Goal: Information Seeking & Learning: Find specific fact

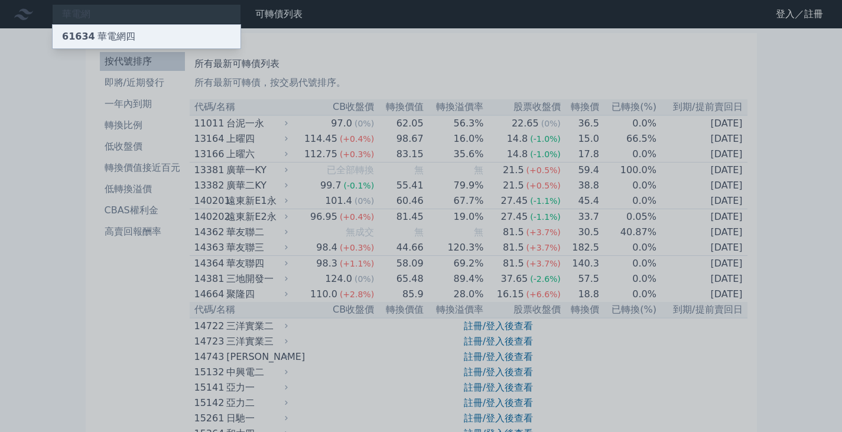
type input "華電網"
click at [129, 32] on div "61634 華電網四" at bounding box center [98, 37] width 73 height 14
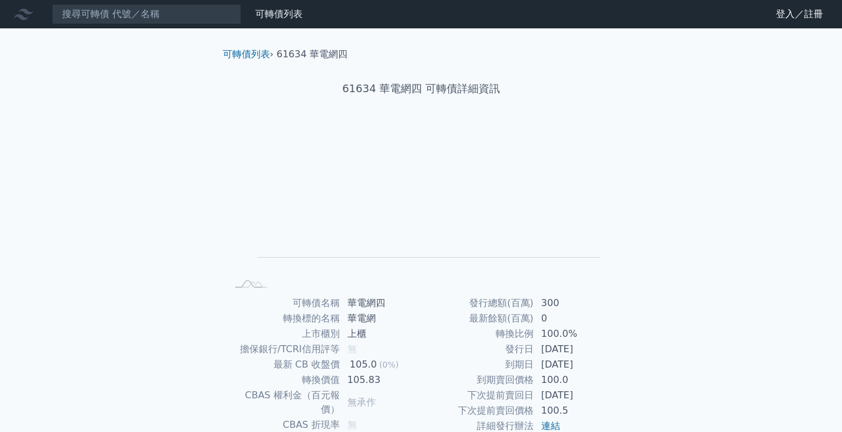
scroll to position [115, 0]
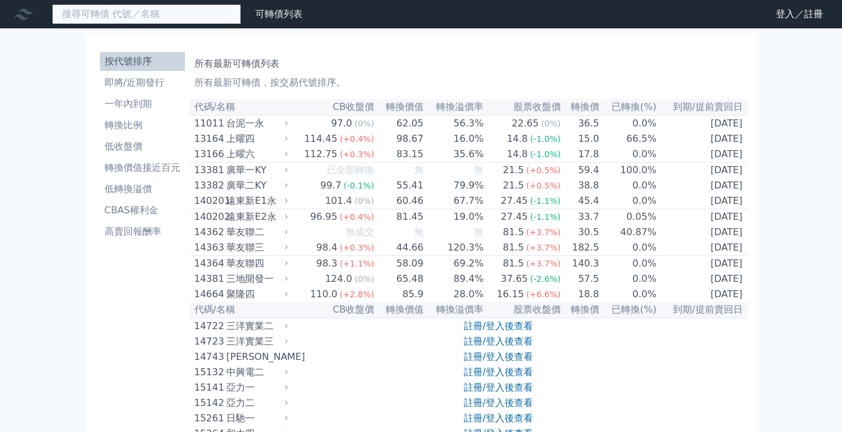
click at [158, 8] on input at bounding box center [146, 14] width 189 height 20
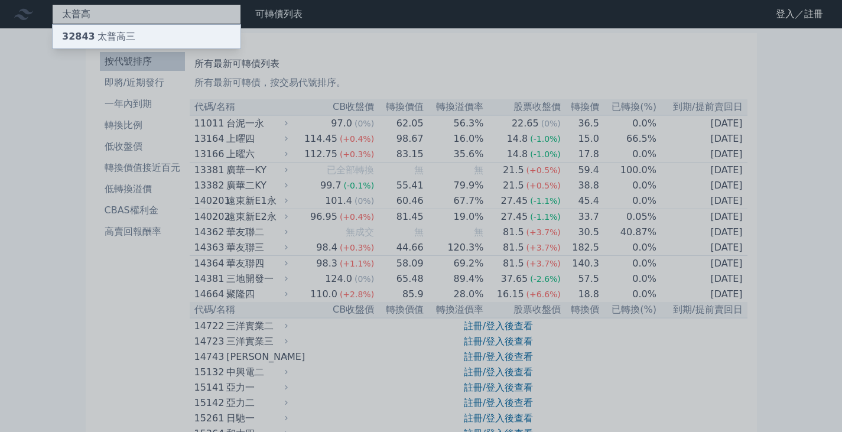
type input "太普高"
click at [94, 31] on div "32843 太普高三" at bounding box center [98, 37] width 73 height 14
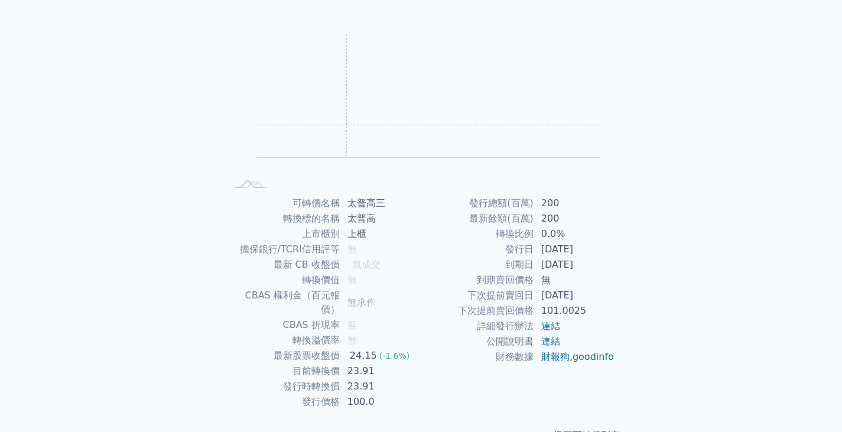
scroll to position [115, 0]
